Goal: Information Seeking & Learning: Learn about a topic

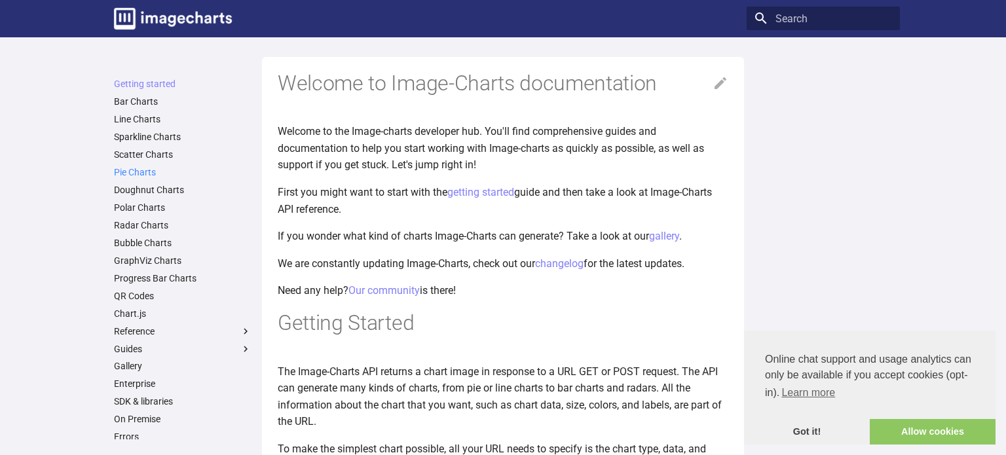
click at [159, 173] on link "Pie Charts" at bounding box center [183, 172] width 138 height 12
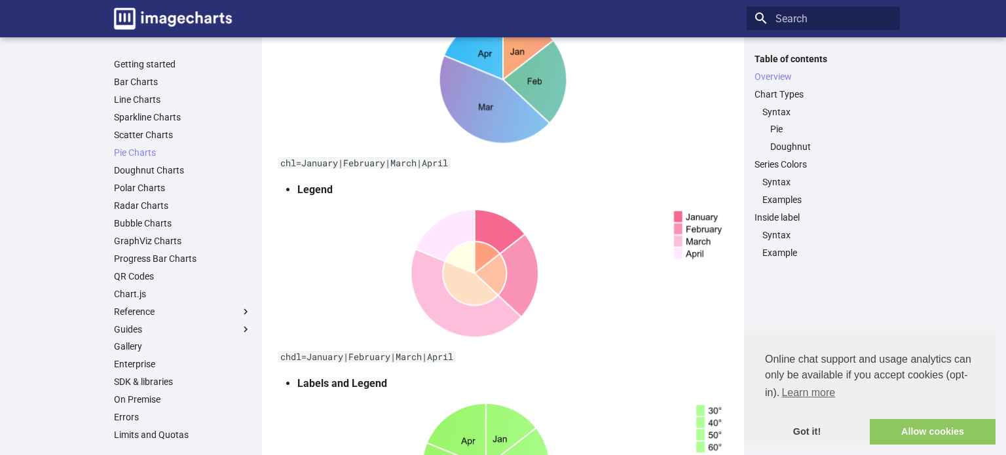
scroll to position [358, 0]
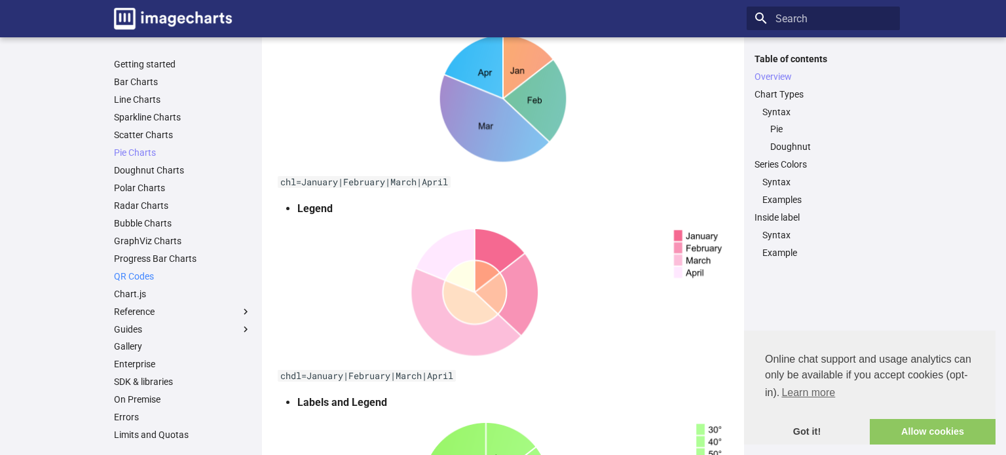
click at [154, 278] on link "QR Codes" at bounding box center [183, 277] width 138 height 12
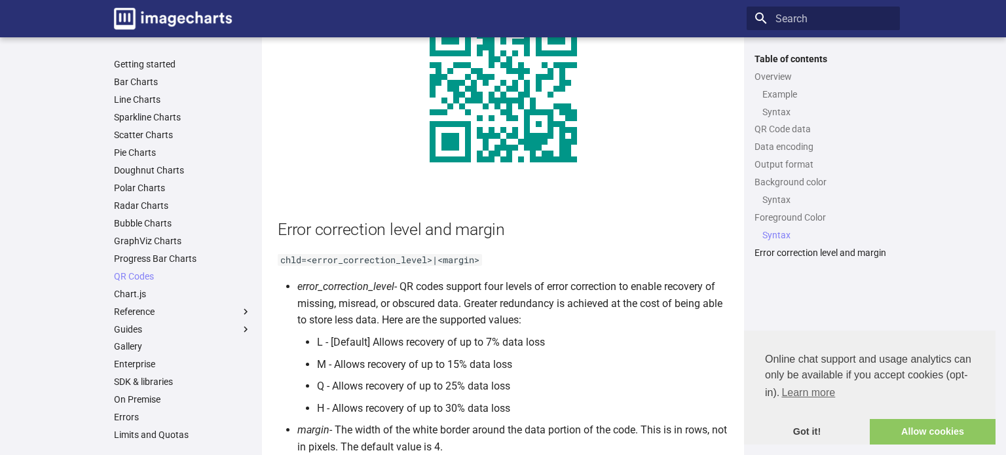
scroll to position [2203, 0]
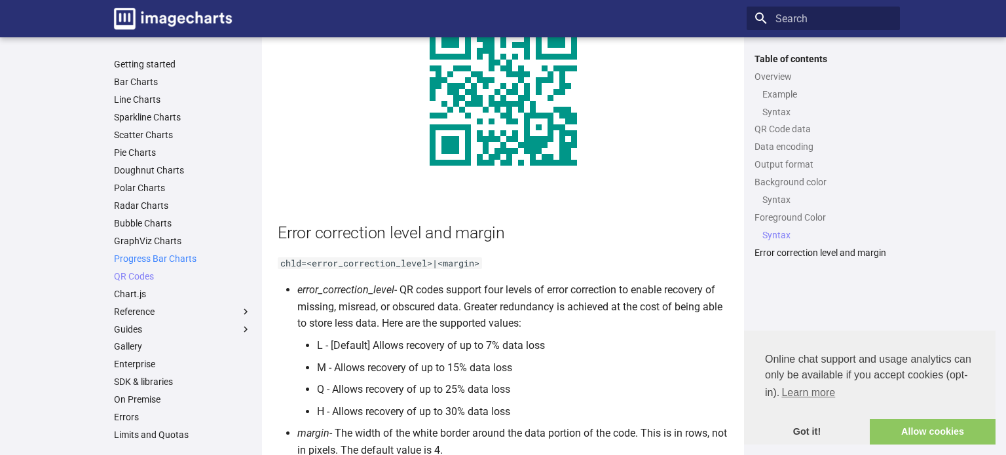
click at [173, 261] on link "Progress Bar Charts" at bounding box center [183, 259] width 138 height 12
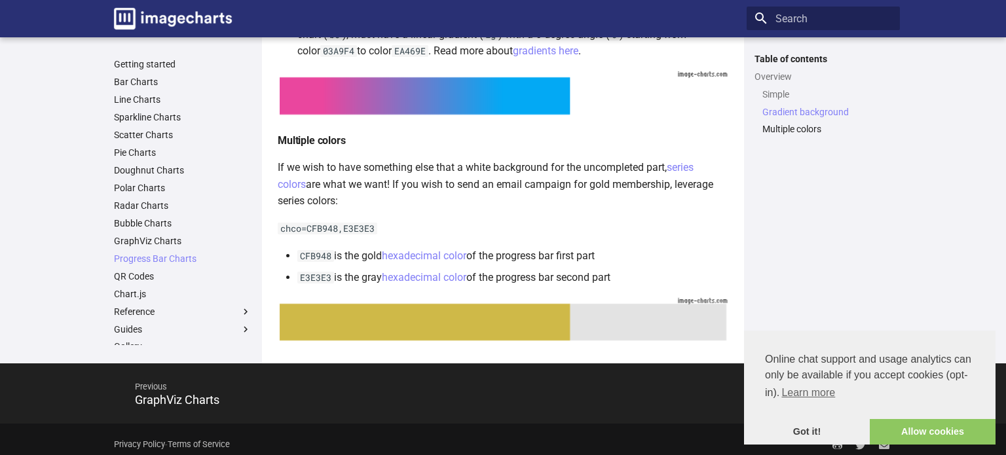
scroll to position [675, 0]
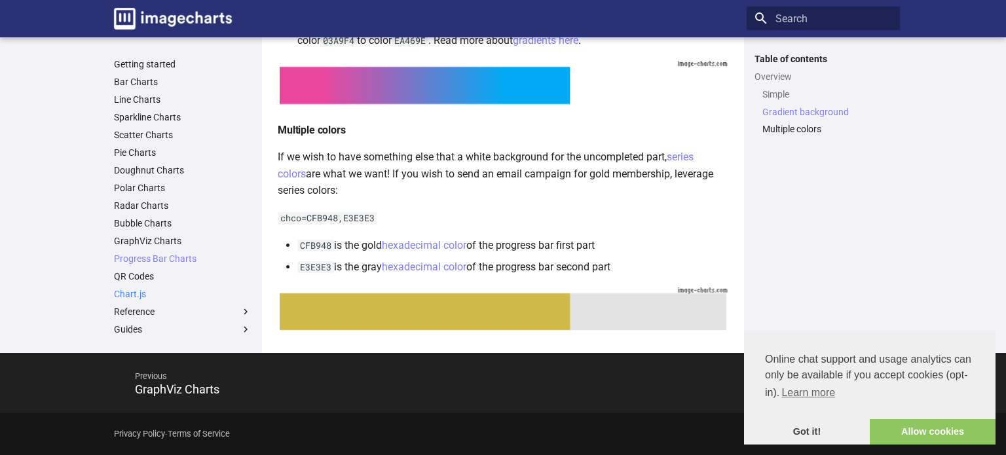
click at [140, 294] on link "Chart.js" at bounding box center [183, 294] width 138 height 12
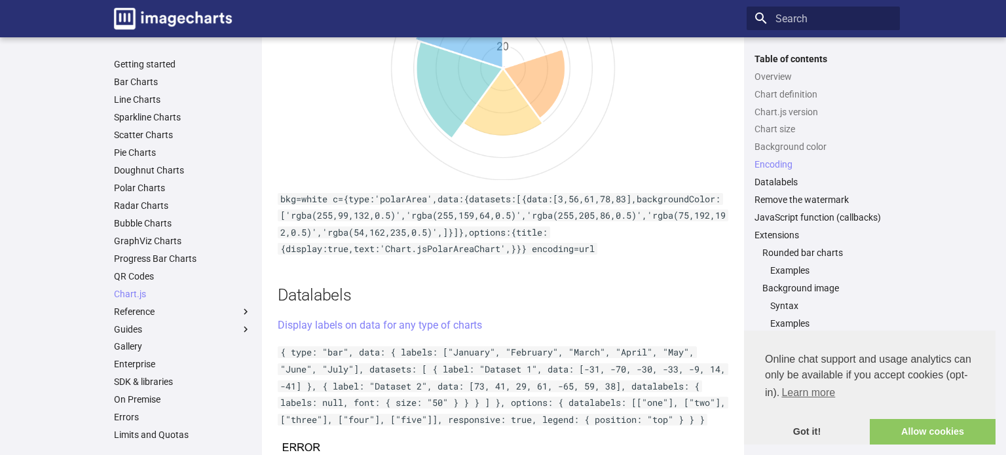
scroll to position [4054, 0]
click at [832, 199] on link "Remove the watermark" at bounding box center [824, 200] width 138 height 12
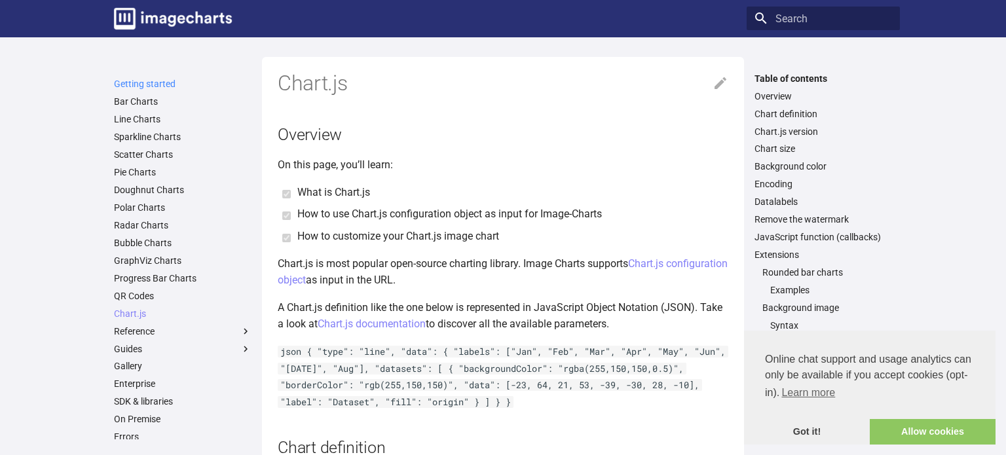
click at [161, 87] on link "Getting started" at bounding box center [183, 84] width 138 height 12
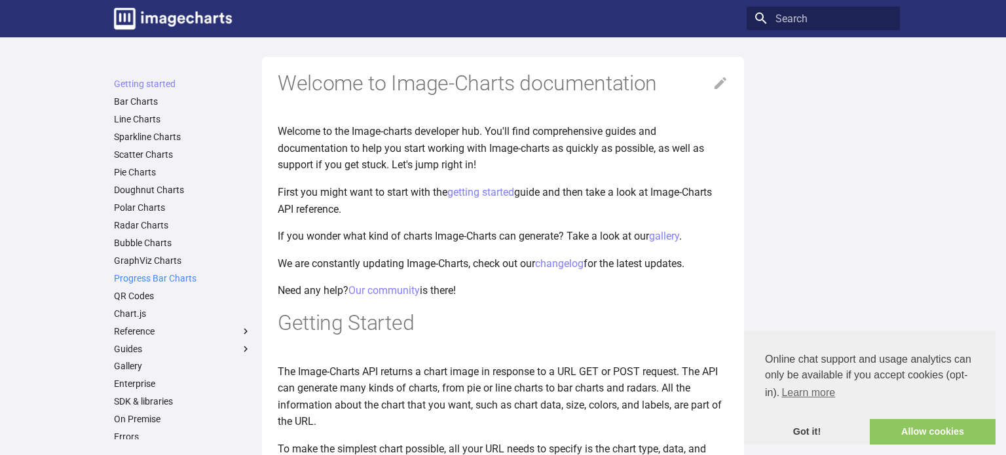
click at [180, 278] on link "Progress Bar Charts" at bounding box center [183, 279] width 138 height 12
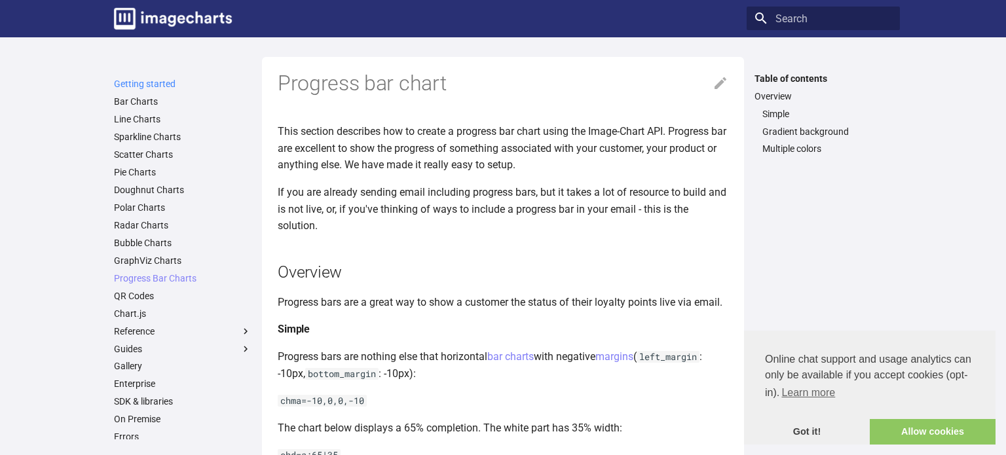
click at [143, 86] on link "Getting started" at bounding box center [183, 84] width 138 height 12
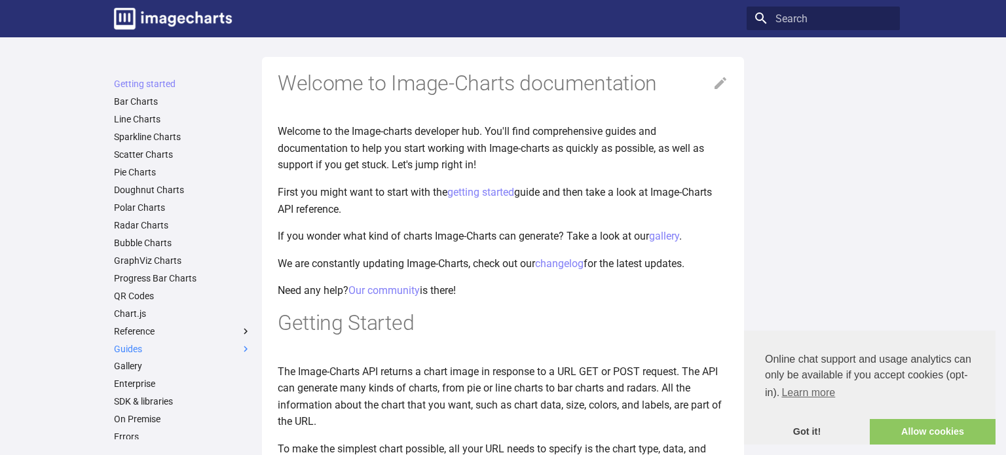
click at [143, 347] on label "Guides" at bounding box center [183, 349] width 138 height 12
click at [0, 0] on input "Guides" at bounding box center [0, 0] width 0 height 0
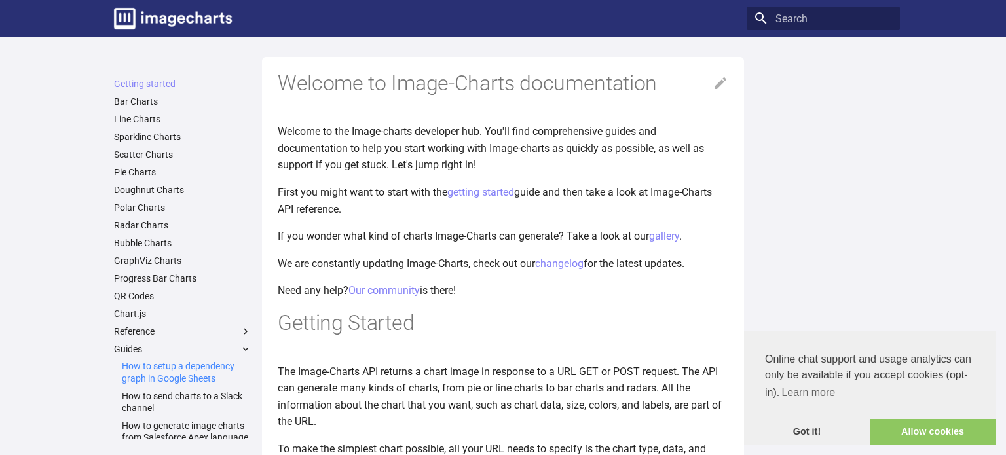
click at [189, 369] on link "How to setup a dependency graph in Google Sheets" at bounding box center [187, 372] width 130 height 24
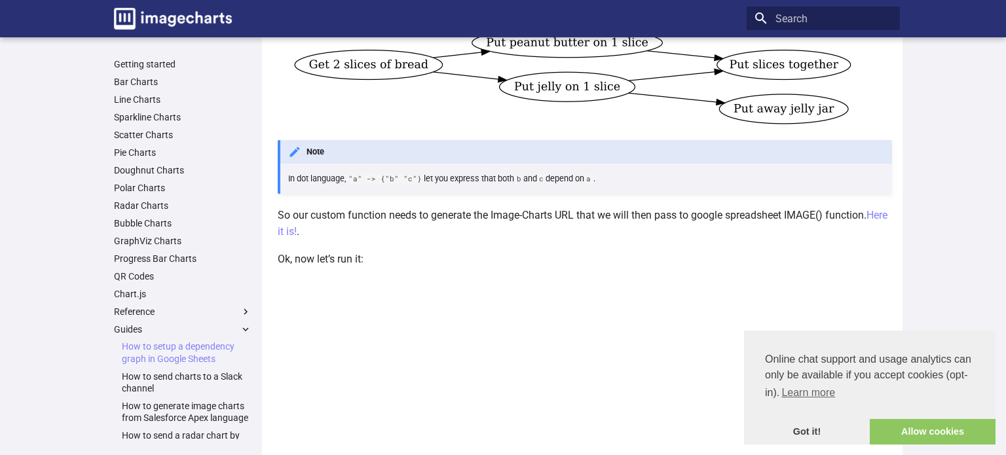
scroll to position [1744, 0]
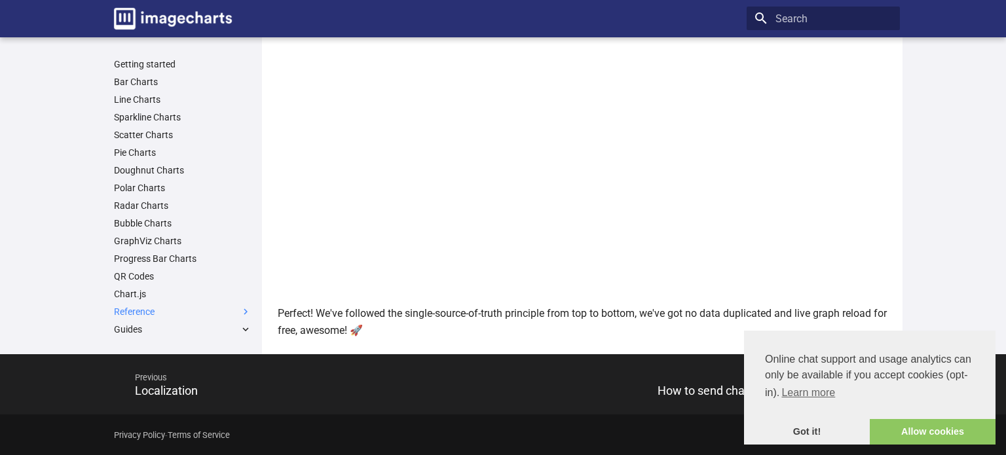
click at [143, 311] on label "Reference" at bounding box center [183, 312] width 138 height 12
click at [0, 0] on input "Reference" at bounding box center [0, 0] width 0 height 0
click at [147, 328] on link "Chart Type" at bounding box center [187, 330] width 130 height 12
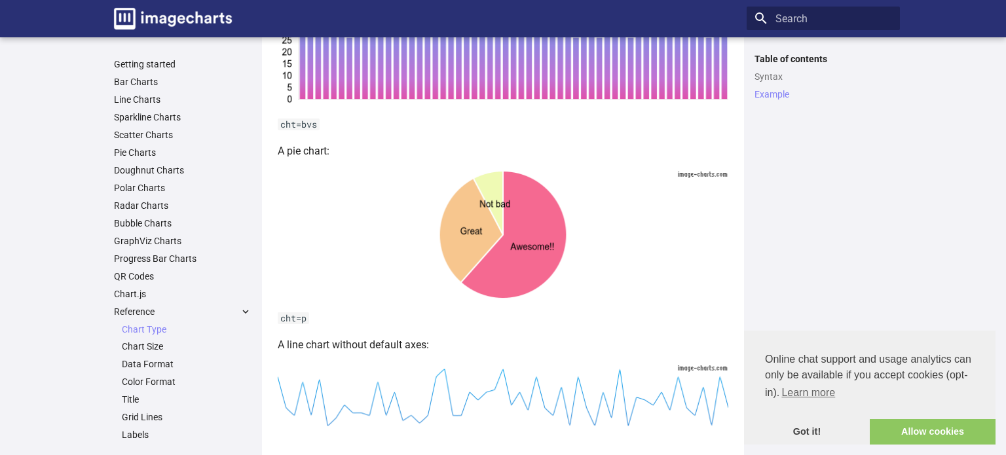
scroll to position [383, 0]
click at [147, 347] on link "Chart Size" at bounding box center [187, 347] width 130 height 12
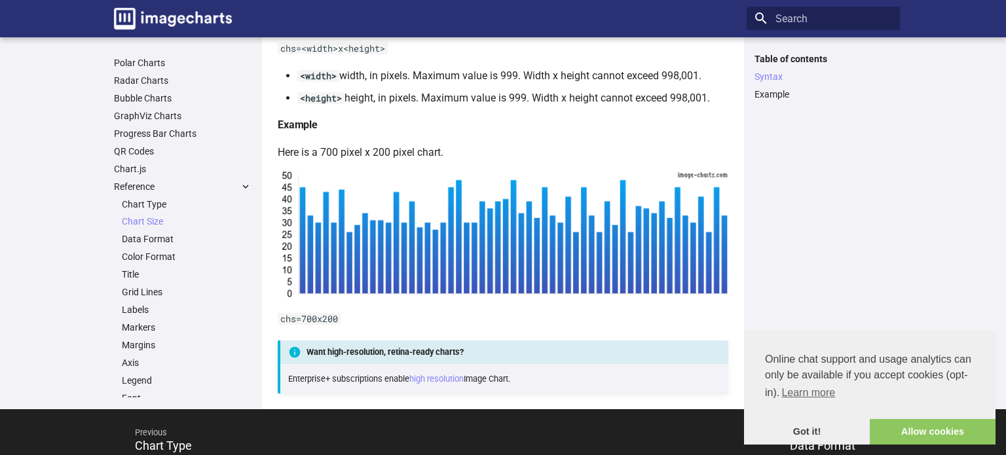
scroll to position [265, 0]
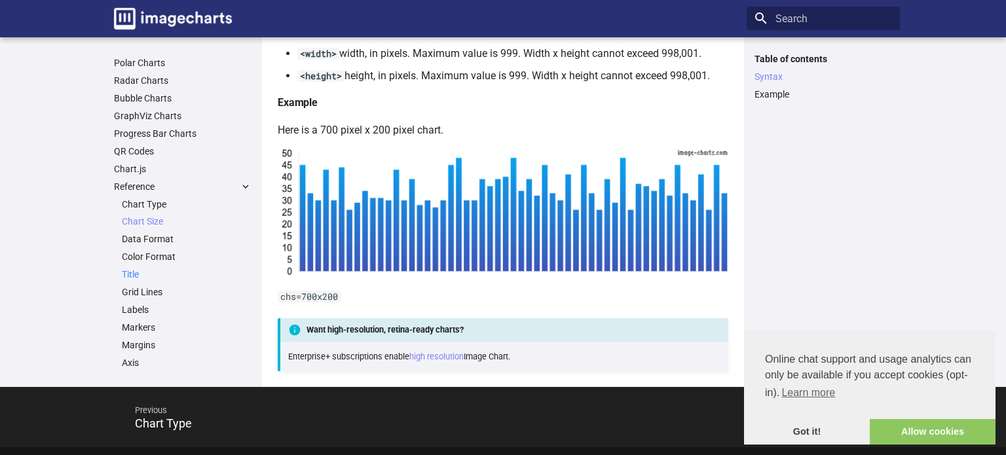
click at [132, 272] on link "Title" at bounding box center [187, 275] width 130 height 12
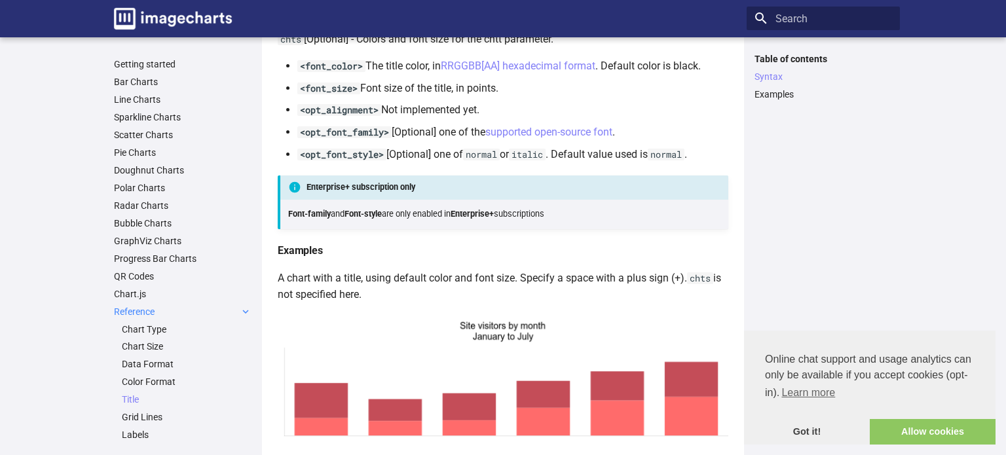
scroll to position [295, 0]
click at [165, 133] on link "Scatter Charts" at bounding box center [183, 135] width 138 height 12
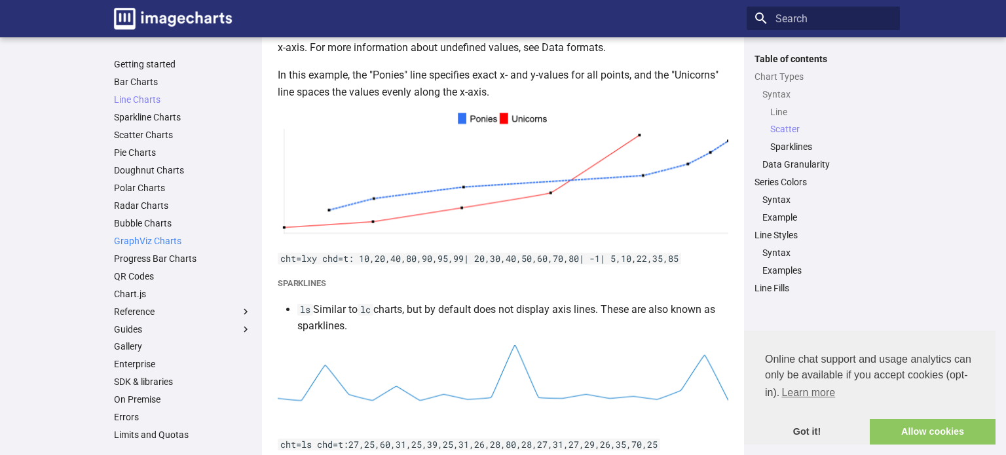
scroll to position [1140, 0]
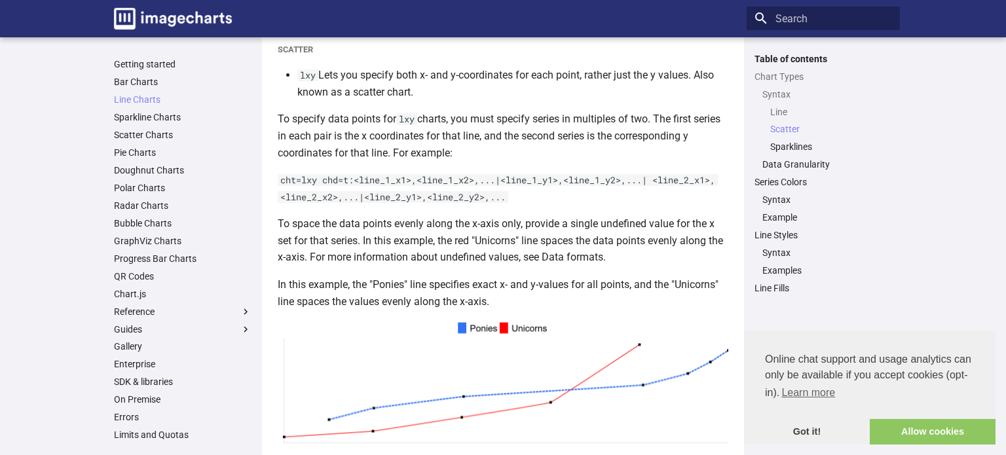
scroll to position [941, 0]
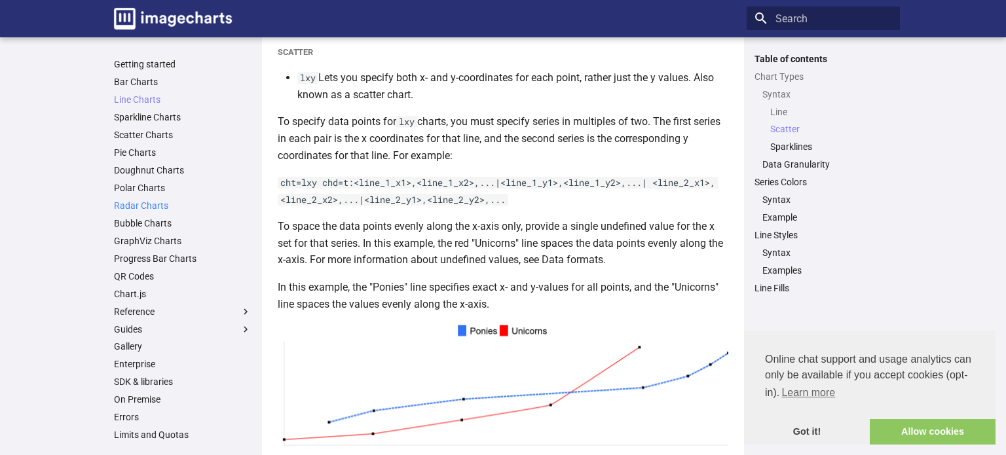
click at [161, 204] on link "Radar Charts" at bounding box center [183, 206] width 138 height 12
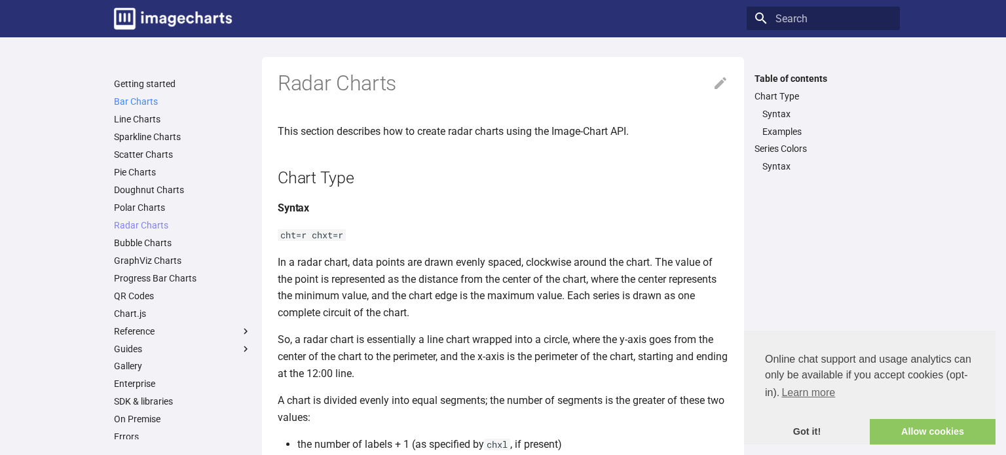
click at [150, 102] on link "Bar Charts" at bounding box center [183, 102] width 138 height 12
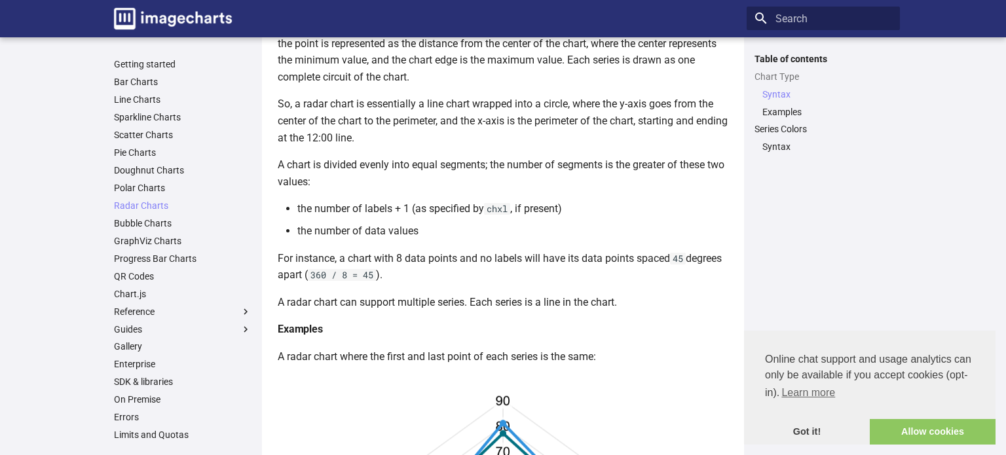
scroll to position [237, 0]
click at [141, 67] on link "Getting started" at bounding box center [183, 64] width 138 height 12
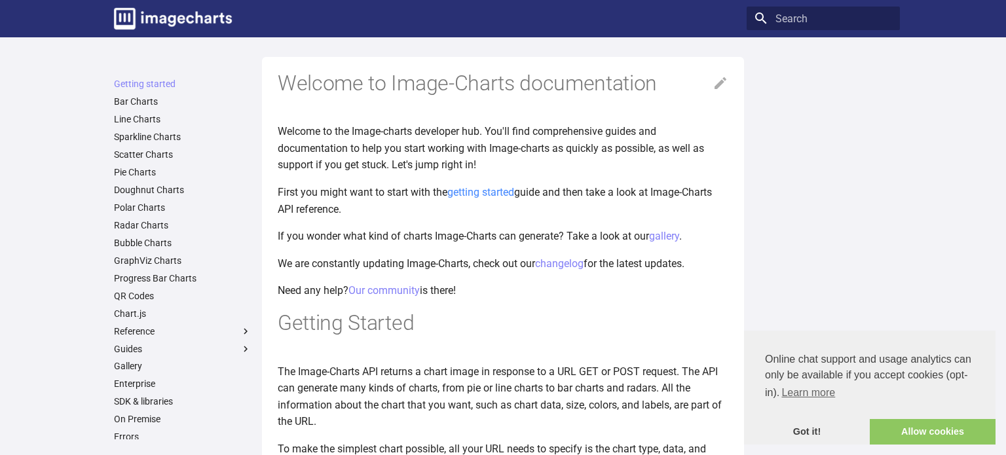
click at [497, 189] on link "getting started" at bounding box center [480, 192] width 67 height 12
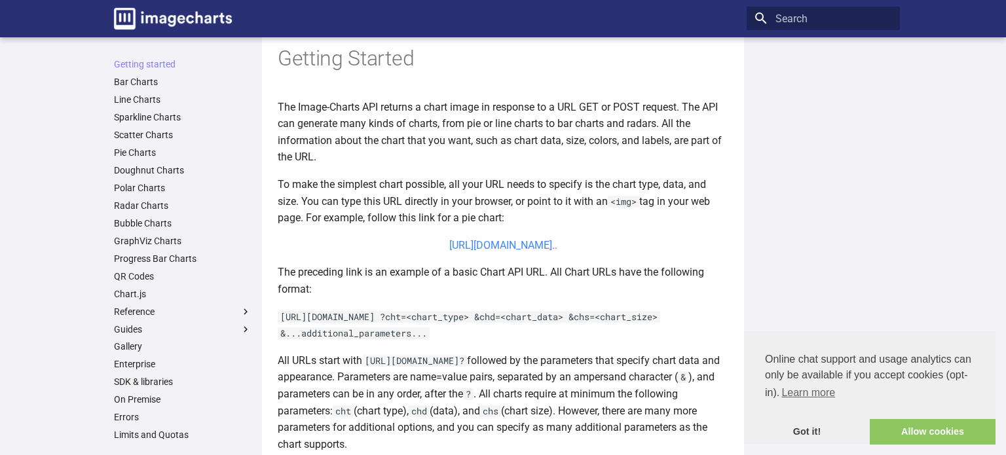
click at [522, 252] on link "[URL][DOMAIN_NAME].." at bounding box center [503, 245] width 108 height 12
click at [433, 340] on code "[URL][DOMAIN_NAME] ?cht=<chart_type> &chd=<chart_data> &chs=<chart_size> &...ad…" at bounding box center [469, 325] width 383 height 29
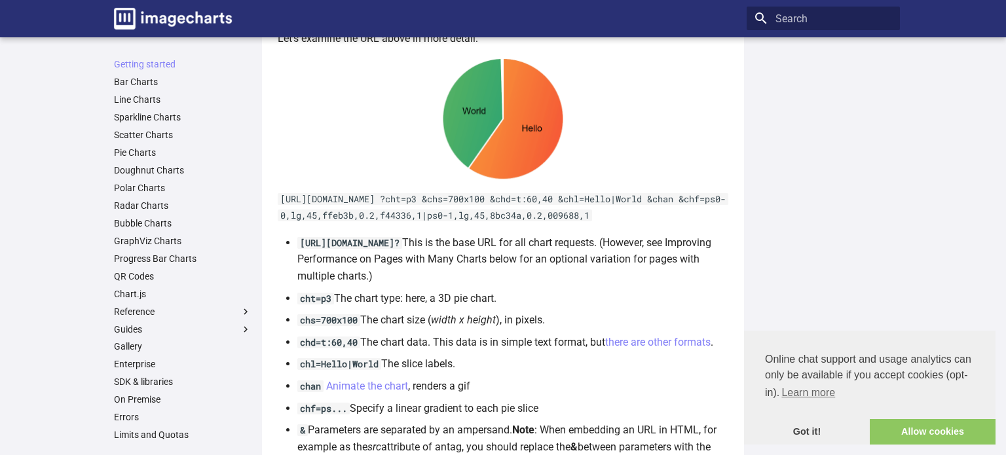
scroll to position [710, 0]
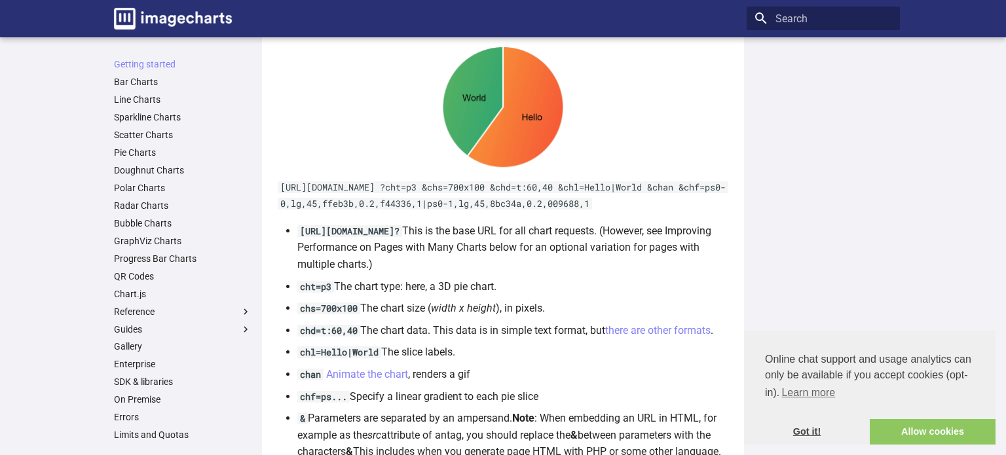
click at [814, 438] on link "Got it!" at bounding box center [807, 432] width 126 height 26
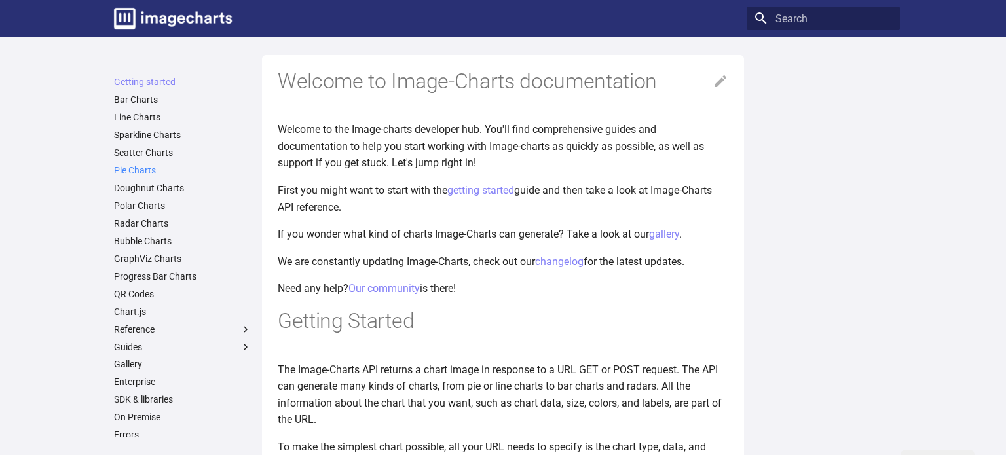
scroll to position [0, 0]
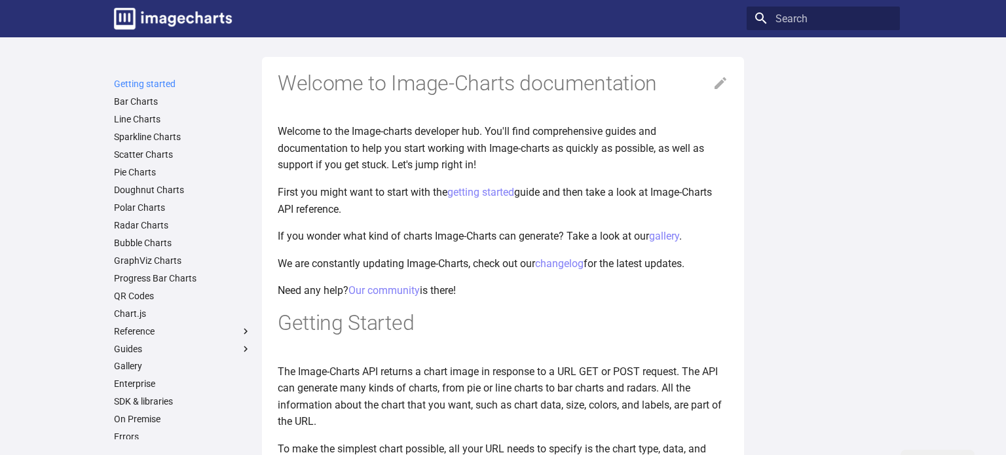
click at [161, 85] on link "Getting started" at bounding box center [183, 84] width 138 height 12
click at [149, 293] on link "QR Codes" at bounding box center [183, 296] width 138 height 12
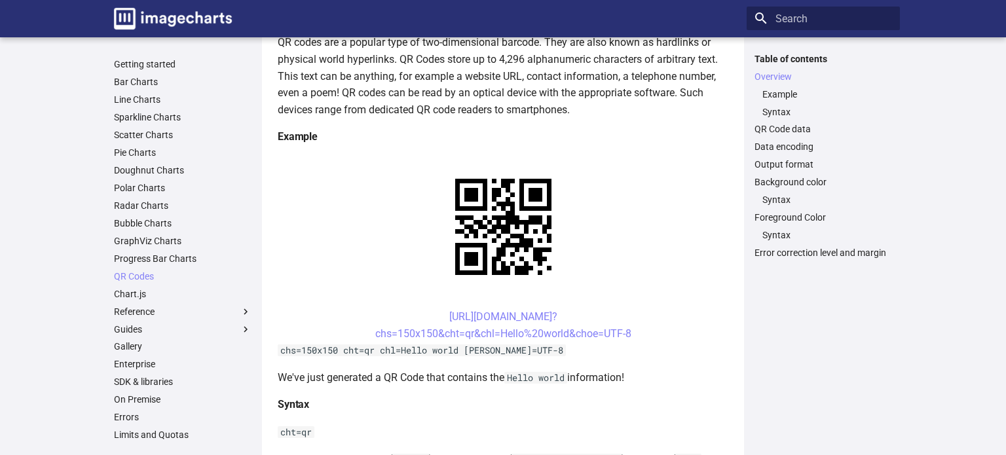
scroll to position [183, 0]
click at [495, 328] on link "https://image-charts.com/chart? chs=150x150&cht=qr&chl=Hello%20world&choe=UTF-8" at bounding box center [503, 324] width 256 height 29
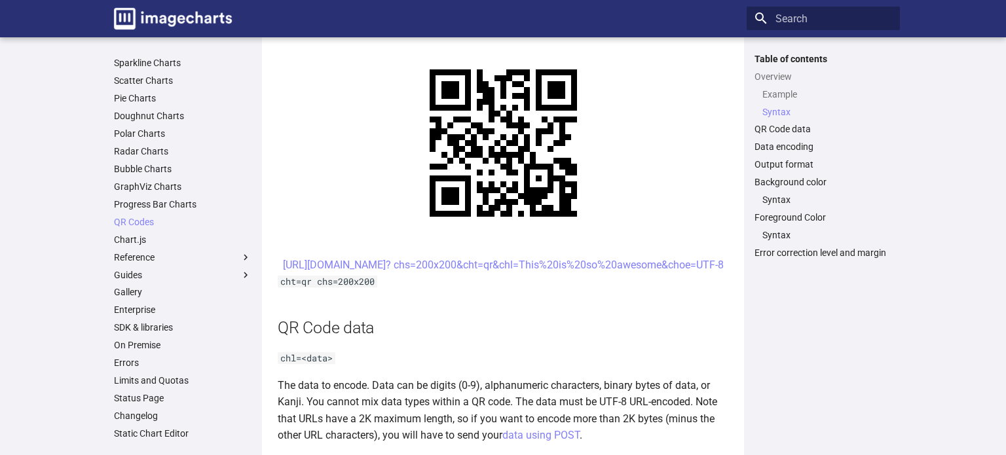
scroll to position [639, 0]
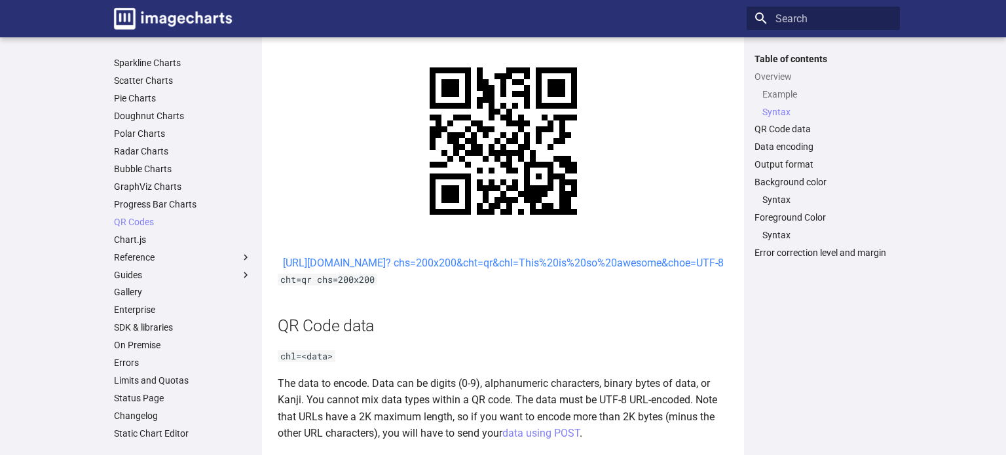
click at [453, 269] on link "https://image-charts.com/chart? chs=200x200&cht=qr&chl=This%20is%20so%20awesome…" at bounding box center [503, 263] width 441 height 12
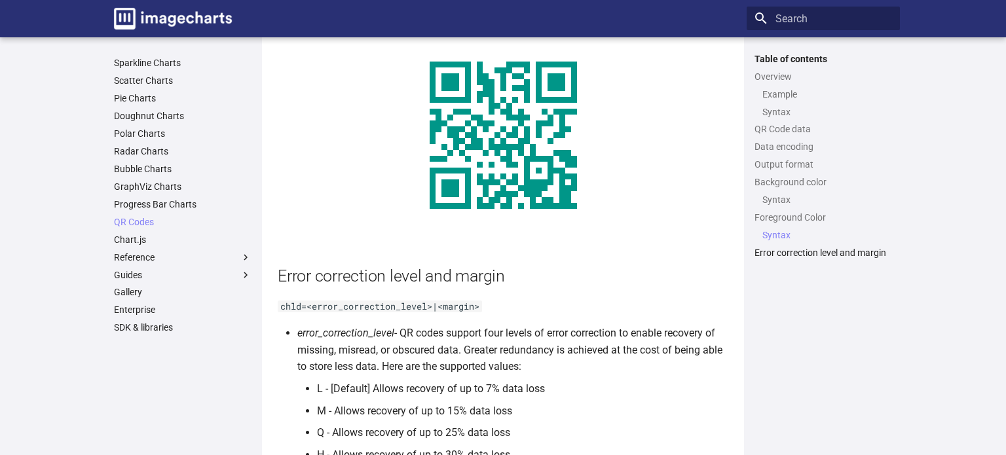
scroll to position [2358, 0]
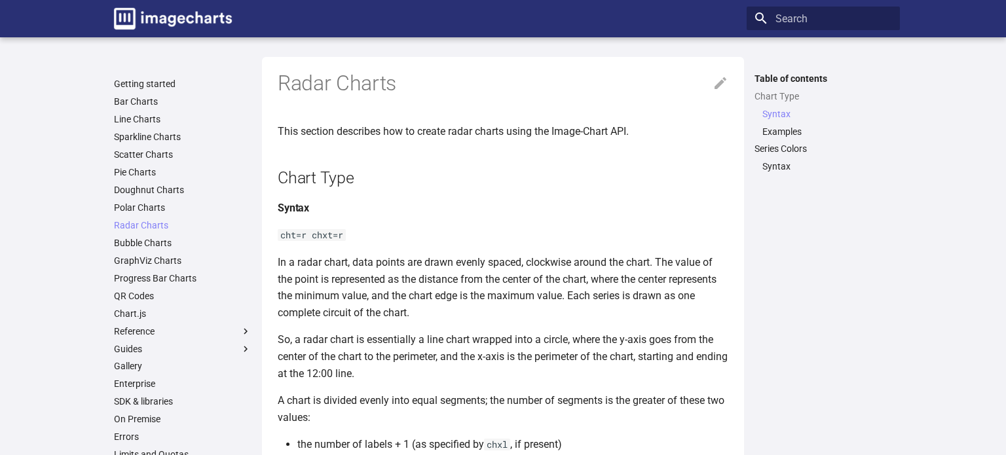
scroll to position [237, 0]
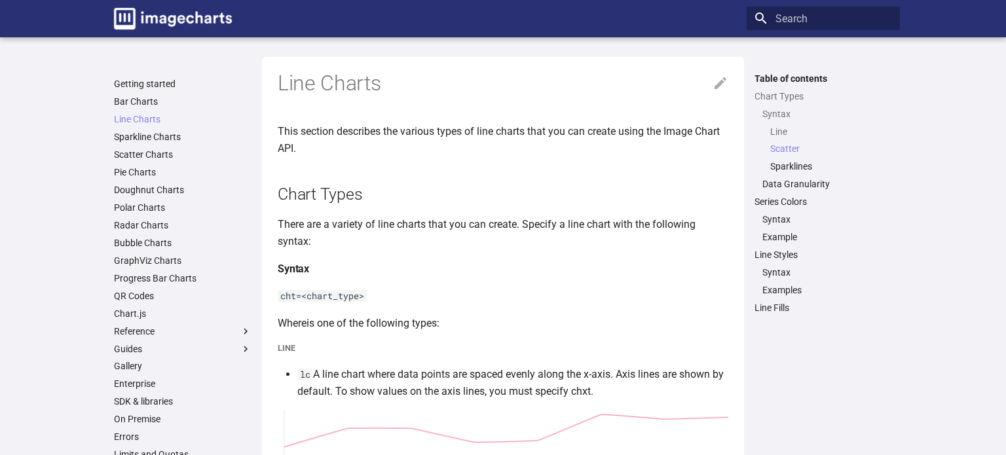
scroll to position [941, 0]
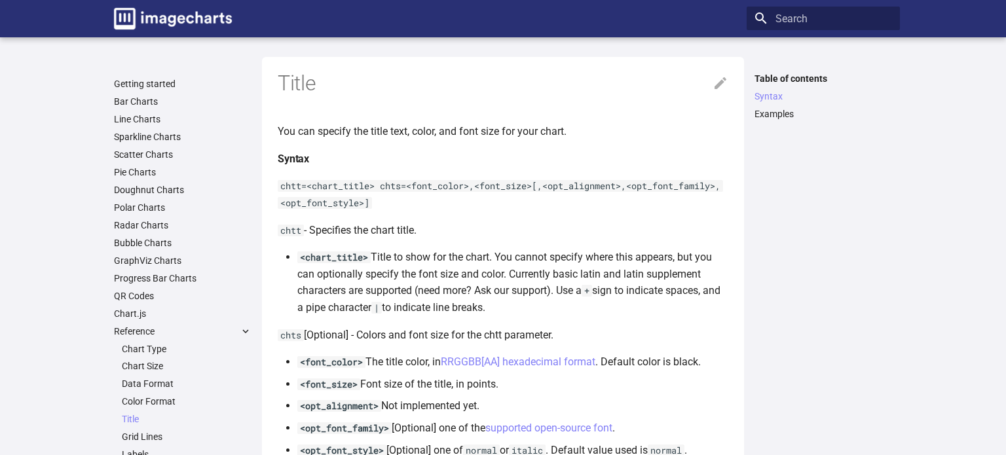
scroll to position [295, 0]
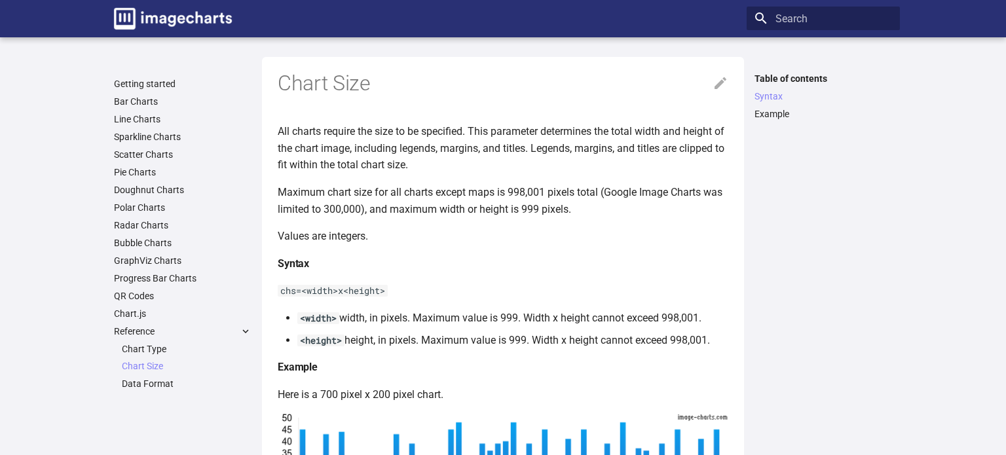
scroll to position [265, 0]
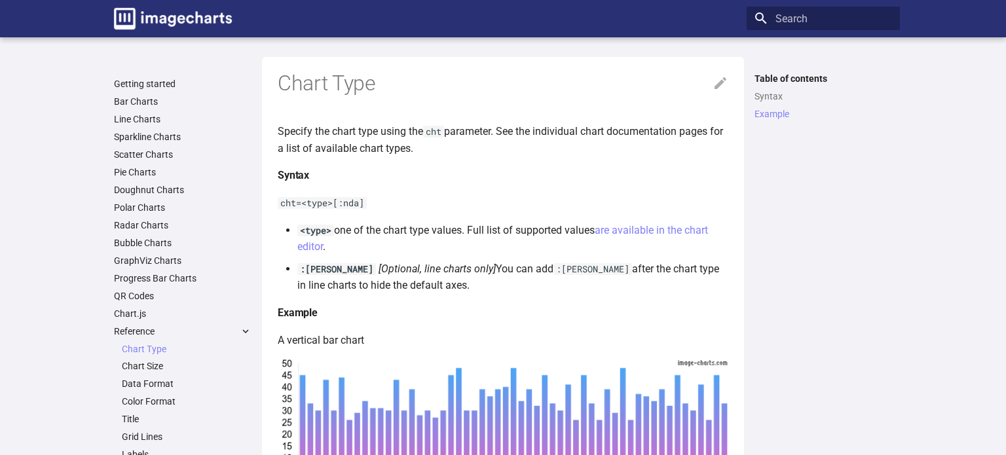
scroll to position [383, 0]
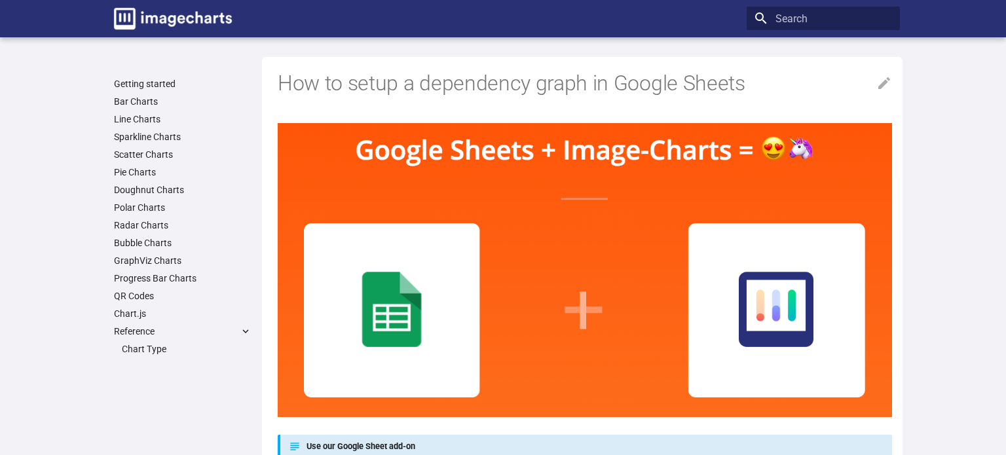
scroll to position [1744, 0]
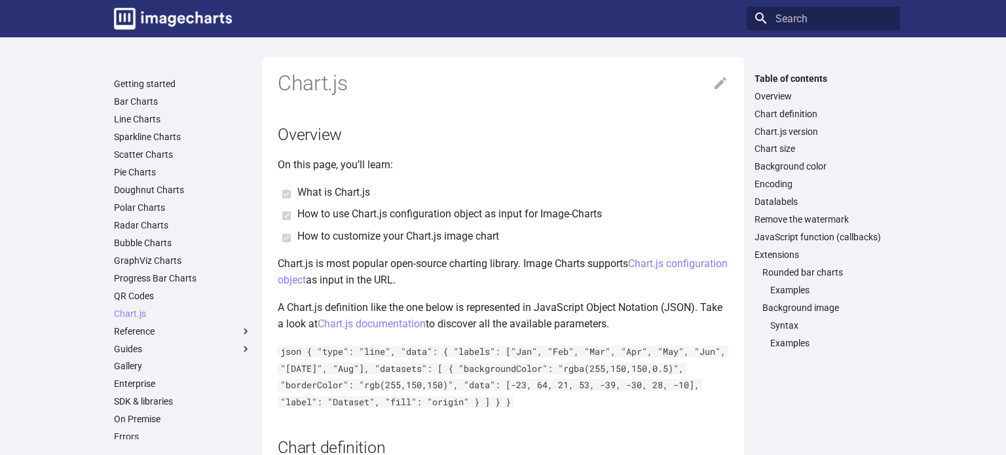
scroll to position [4054, 0]
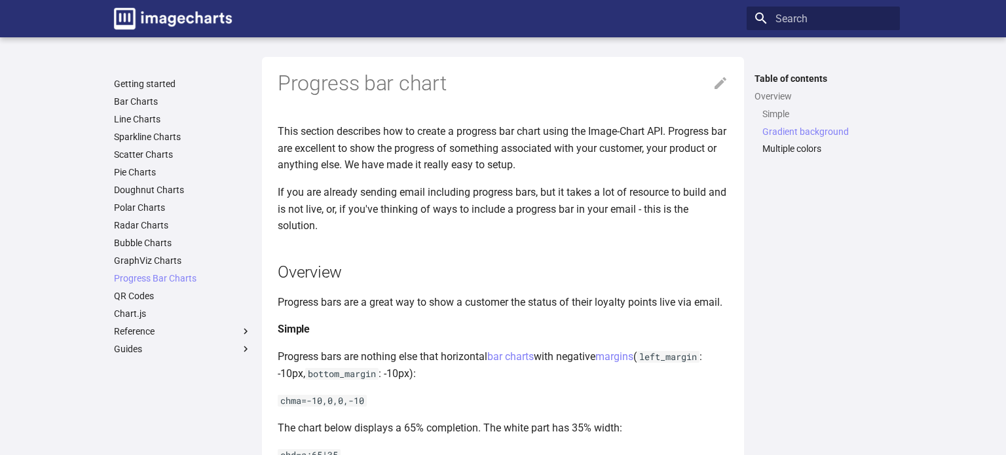
scroll to position [675, 0]
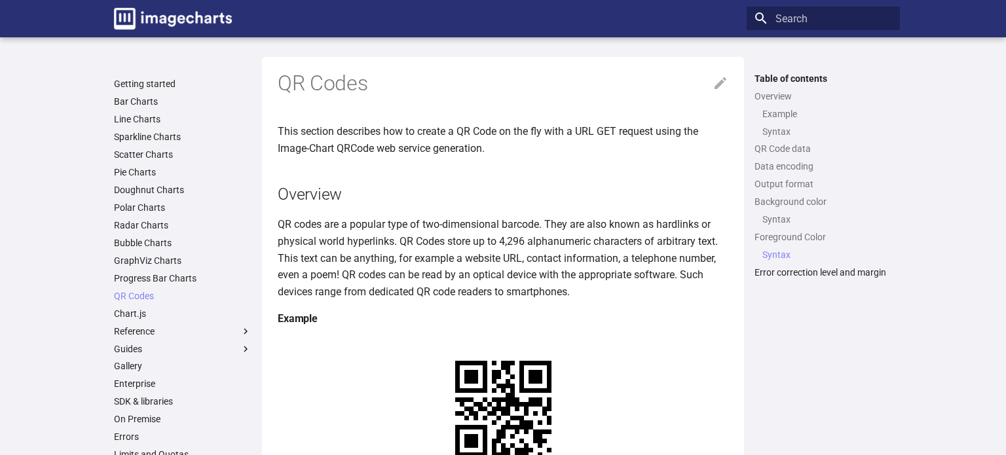
scroll to position [2203, 0]
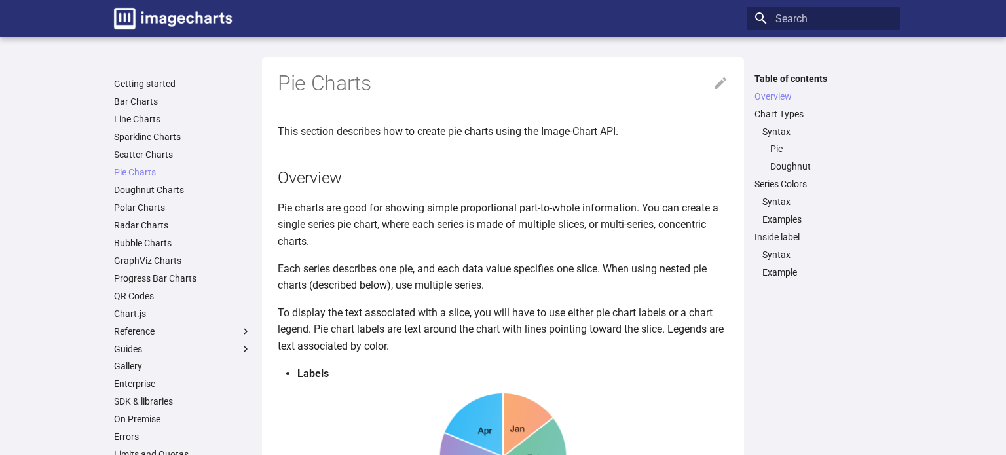
scroll to position [358, 0]
